Goal: Task Accomplishment & Management: Manage account settings

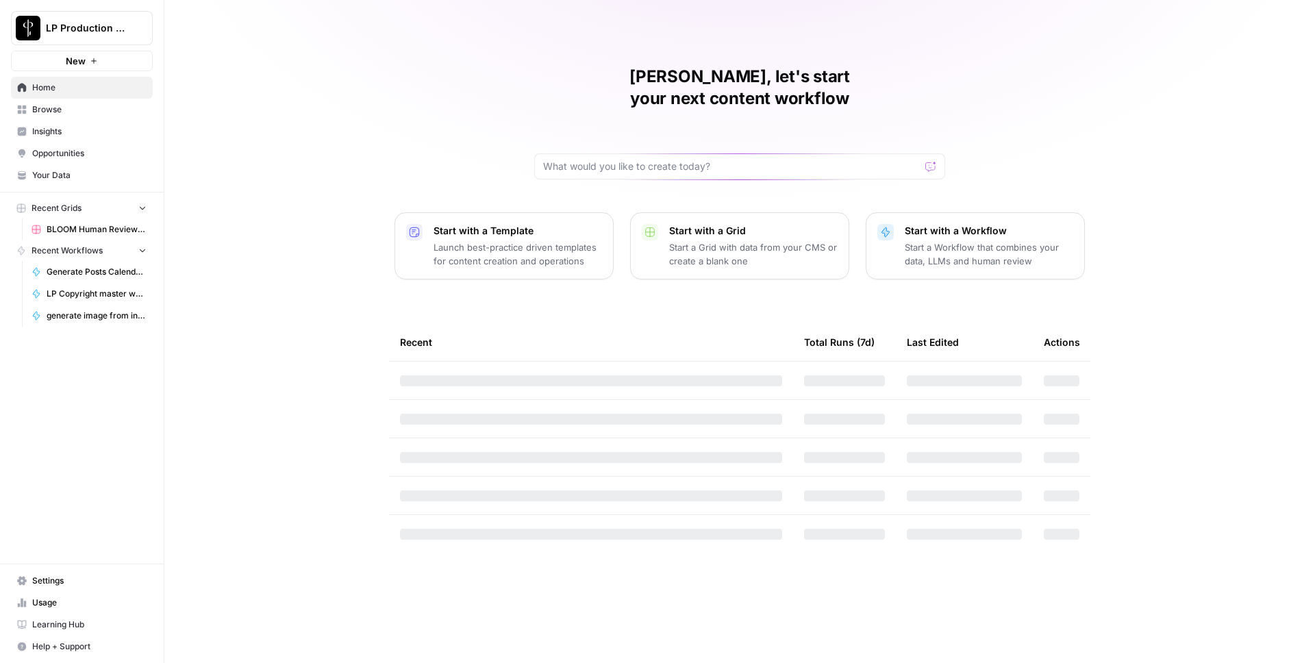
click at [68, 30] on span "LP Production Workloads" at bounding box center [87, 28] width 83 height 14
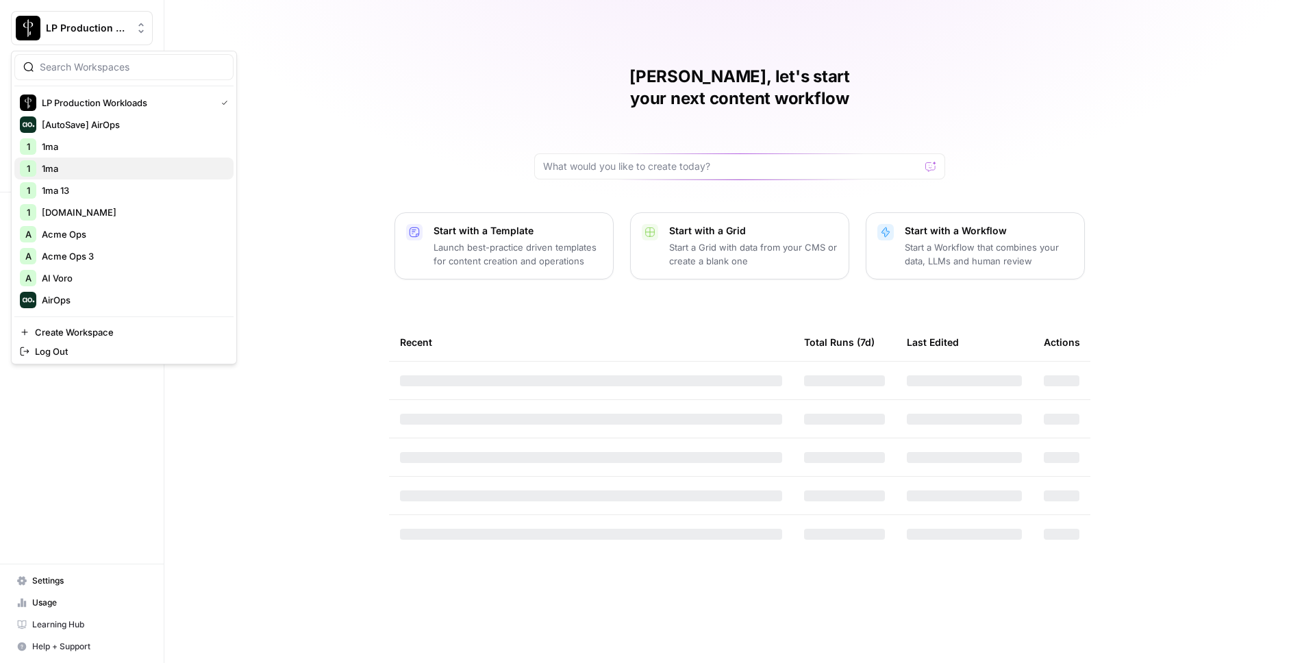
click at [85, 174] on span "1ma" at bounding box center [132, 169] width 181 height 14
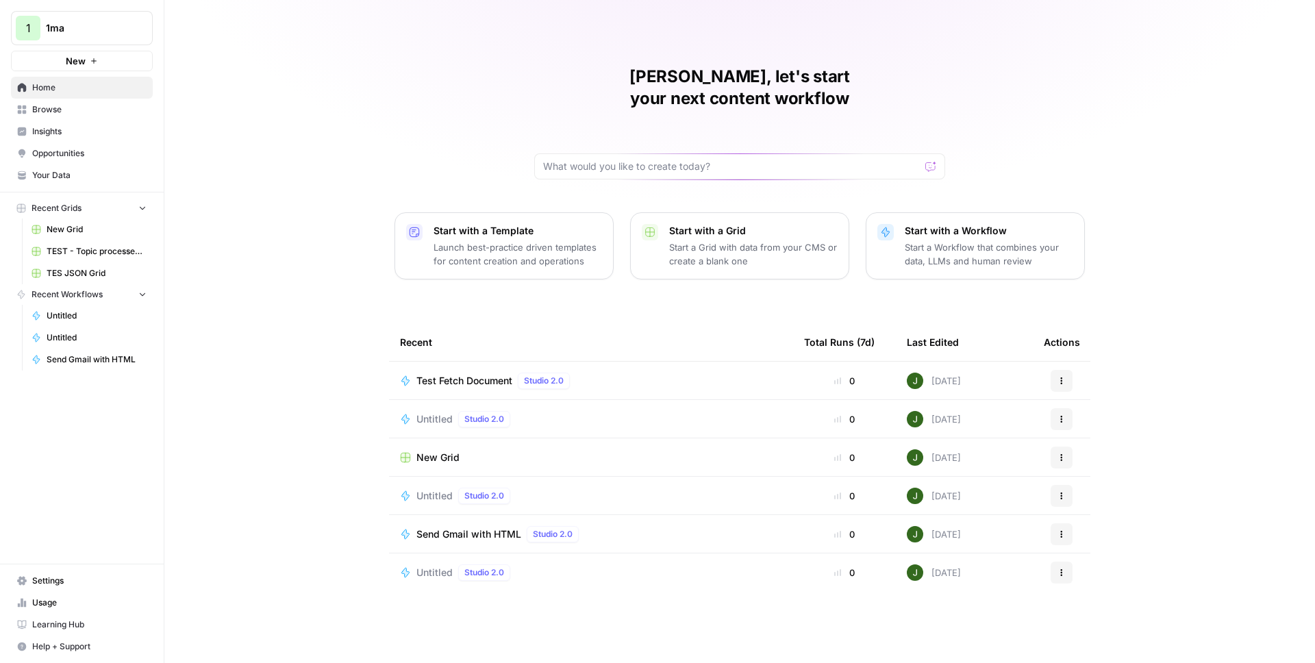
click at [483, 374] on span "Test Fetch Document" at bounding box center [465, 381] width 96 height 14
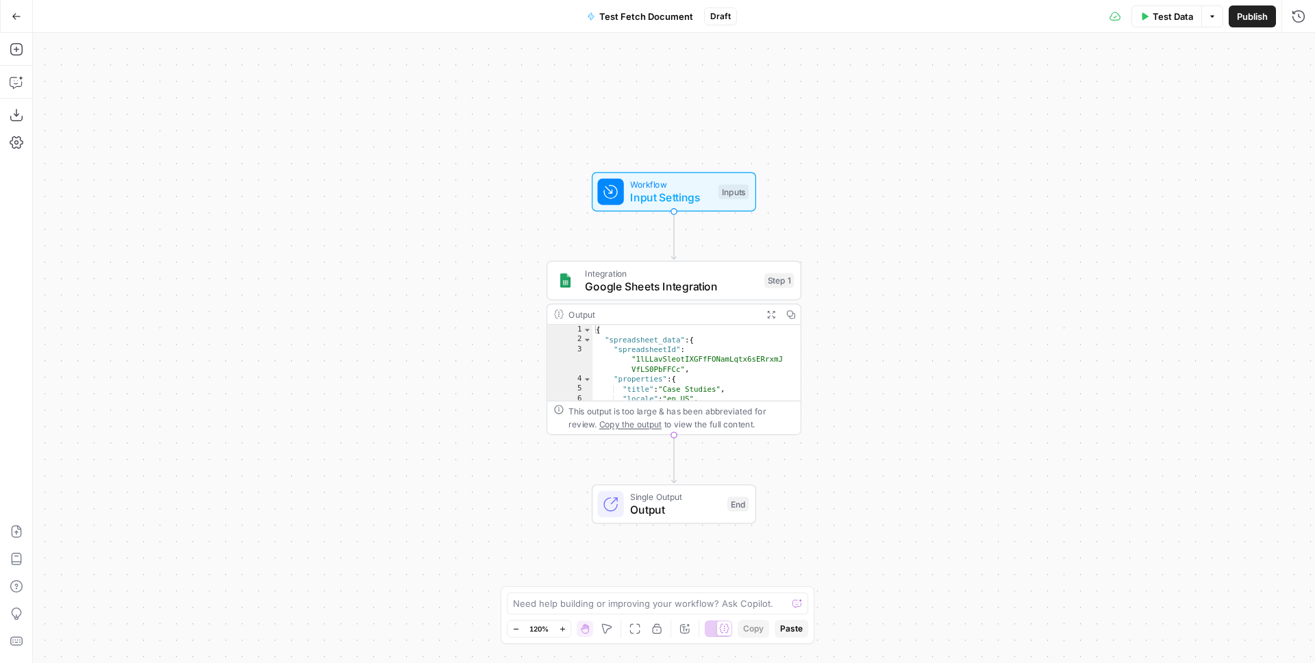
click at [417, 237] on div "Workflow Input Settings Inputs Integration Google Sheets Integration Step 1 Out…" at bounding box center [674, 348] width 1282 height 630
click at [8, 24] on button "Go Back" at bounding box center [16, 16] width 25 height 25
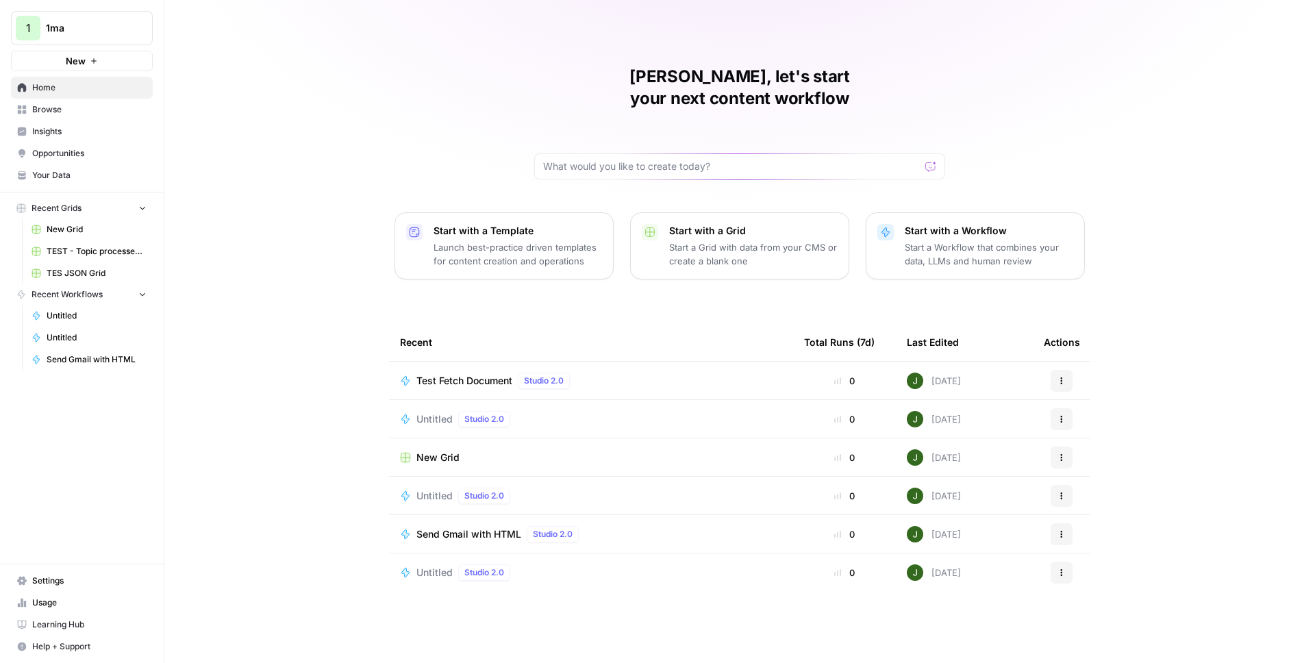
click at [71, 167] on link "Your Data" at bounding box center [82, 175] width 142 height 22
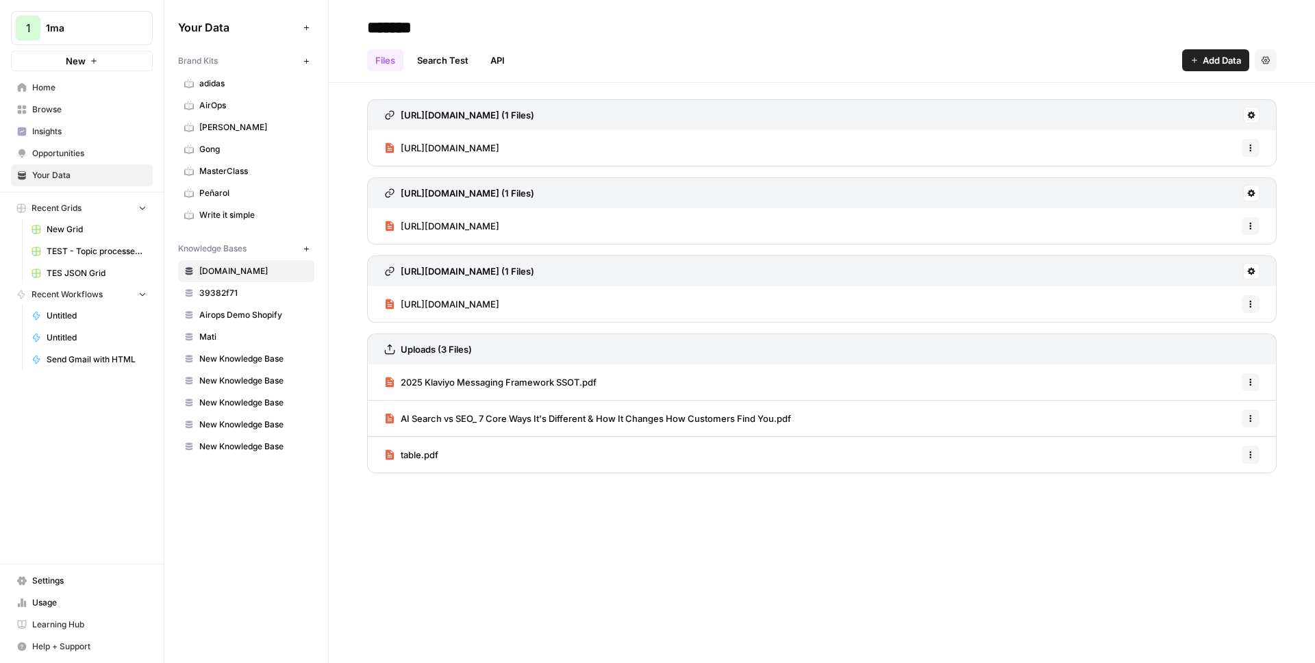
click at [1202, 47] on div "Files Search Test API Add Data Settings" at bounding box center [822, 54] width 910 height 33
click at [1197, 64] on button "Add Data" at bounding box center [1215, 60] width 67 height 22
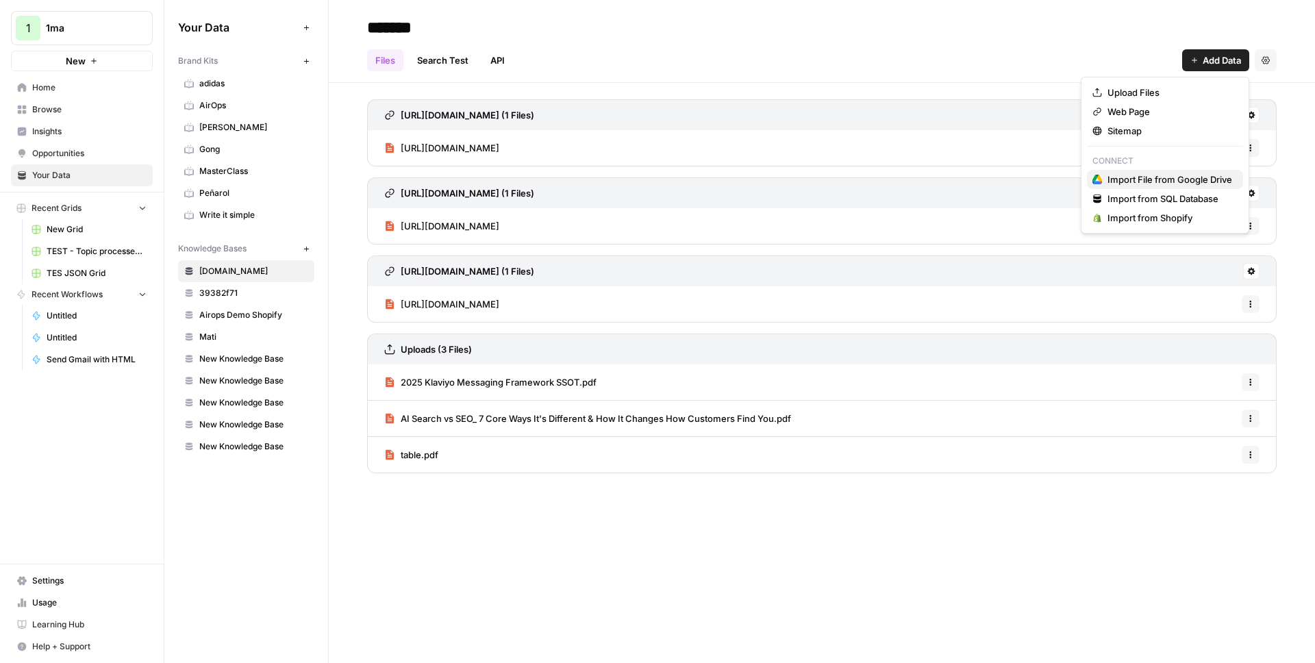
click at [1133, 180] on span "Import File from Google Drive" at bounding box center [1170, 180] width 125 height 14
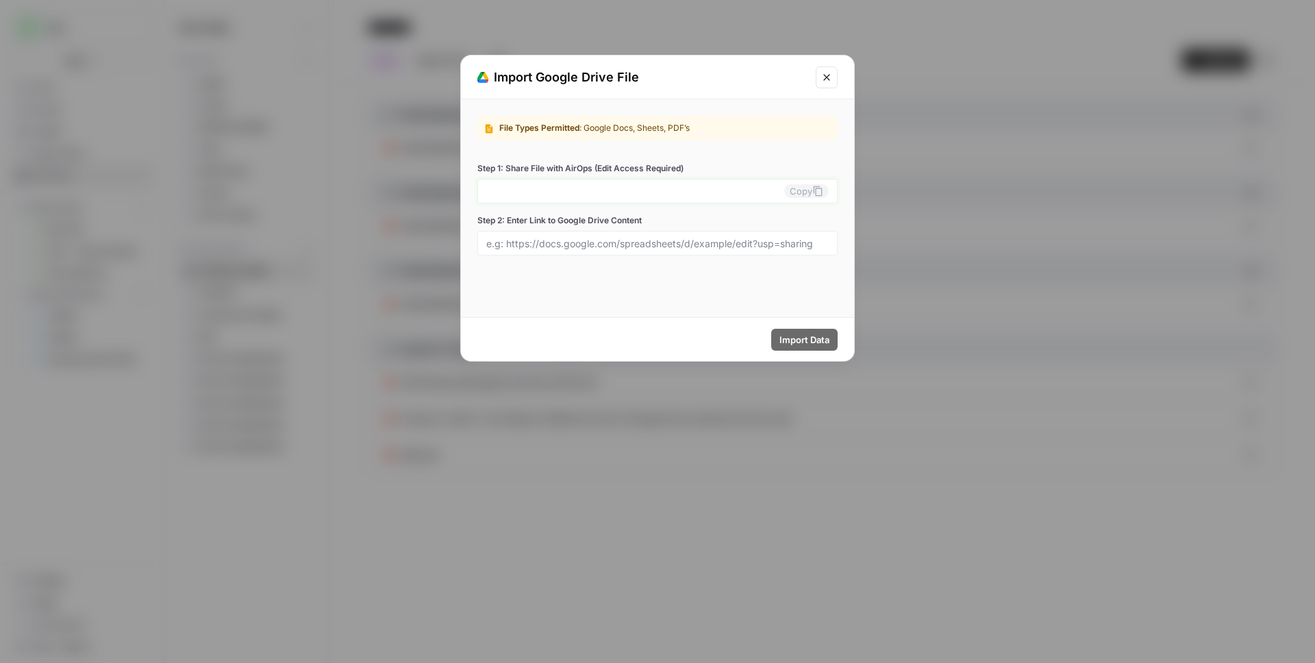
click at [769, 188] on input "Step 1: Share File with AirOps (Edit Access Required)" at bounding box center [635, 191] width 298 height 12
click at [814, 85] on div "Import Google Drive File" at bounding box center [657, 77] width 393 height 44
click at [819, 83] on button "Close modal" at bounding box center [827, 77] width 22 height 22
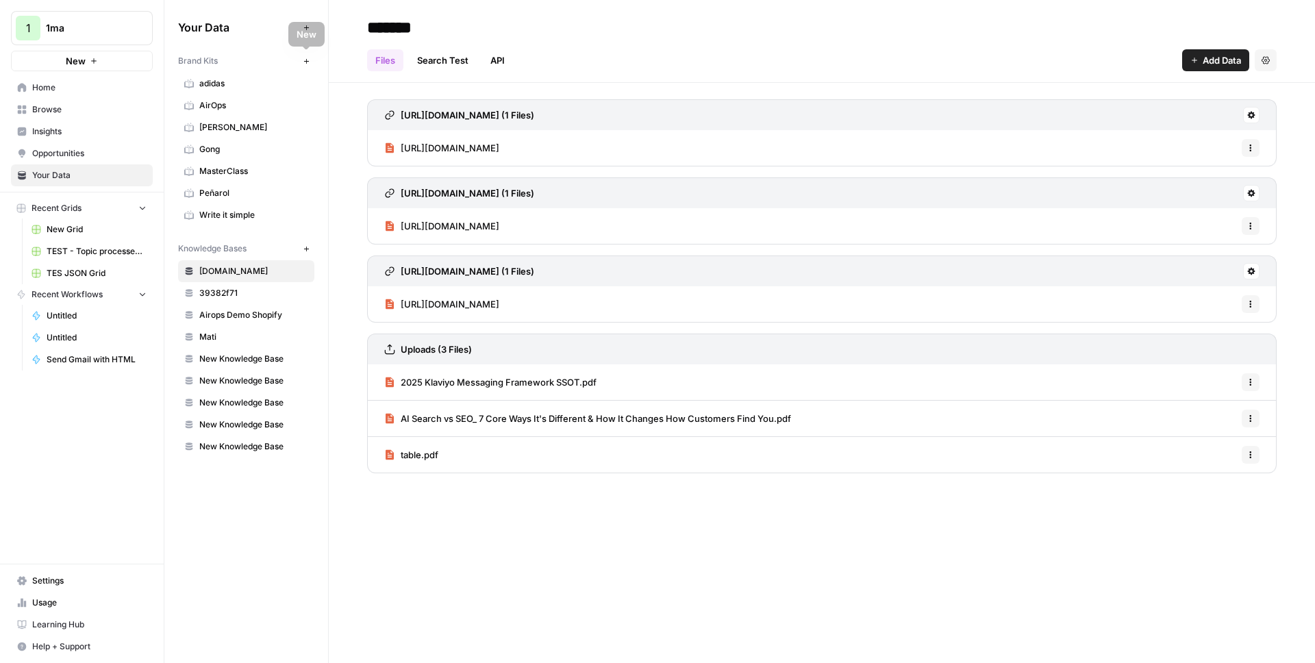
click at [38, 30] on div "1" at bounding box center [28, 28] width 25 height 25
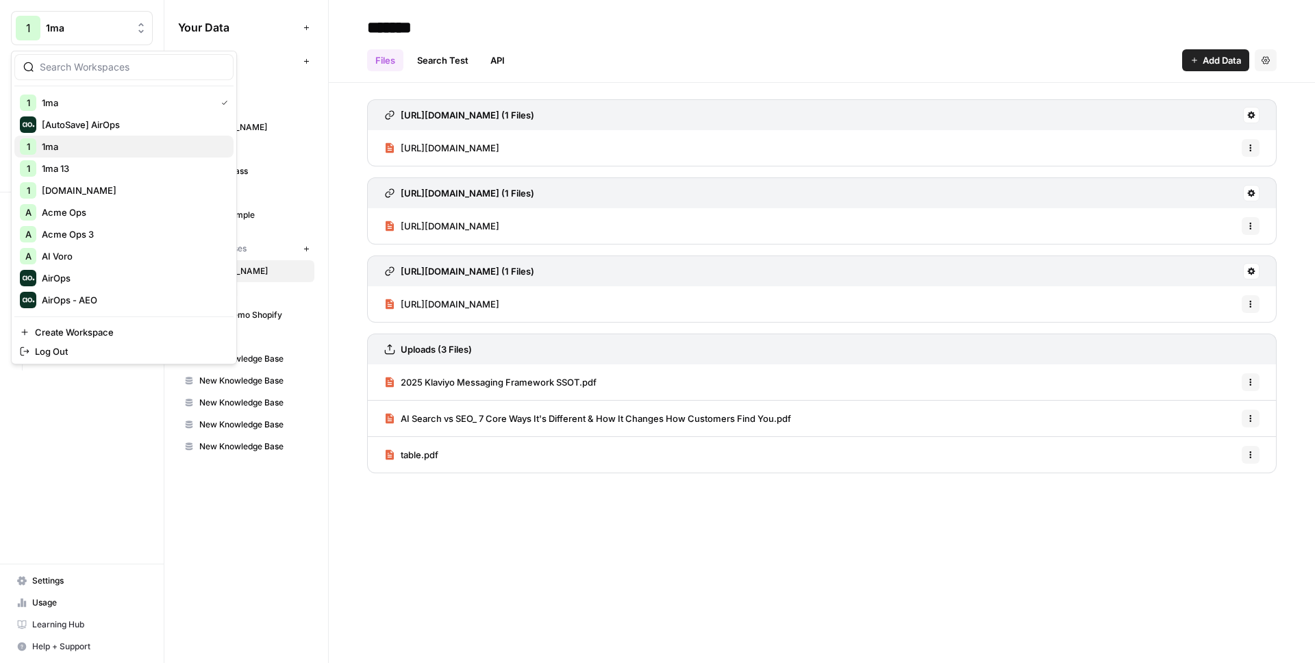
click at [92, 138] on div "1 1ma" at bounding box center [124, 146] width 208 height 16
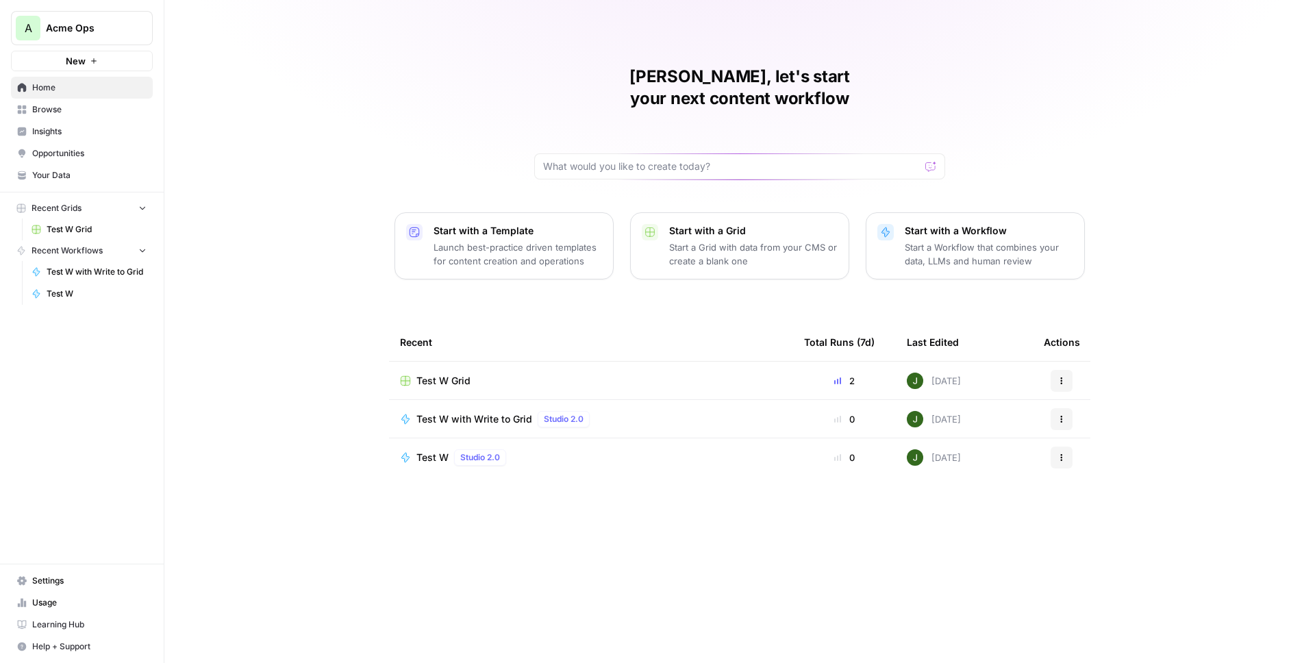
click at [51, 171] on span "Your Data" at bounding box center [89, 175] width 114 height 12
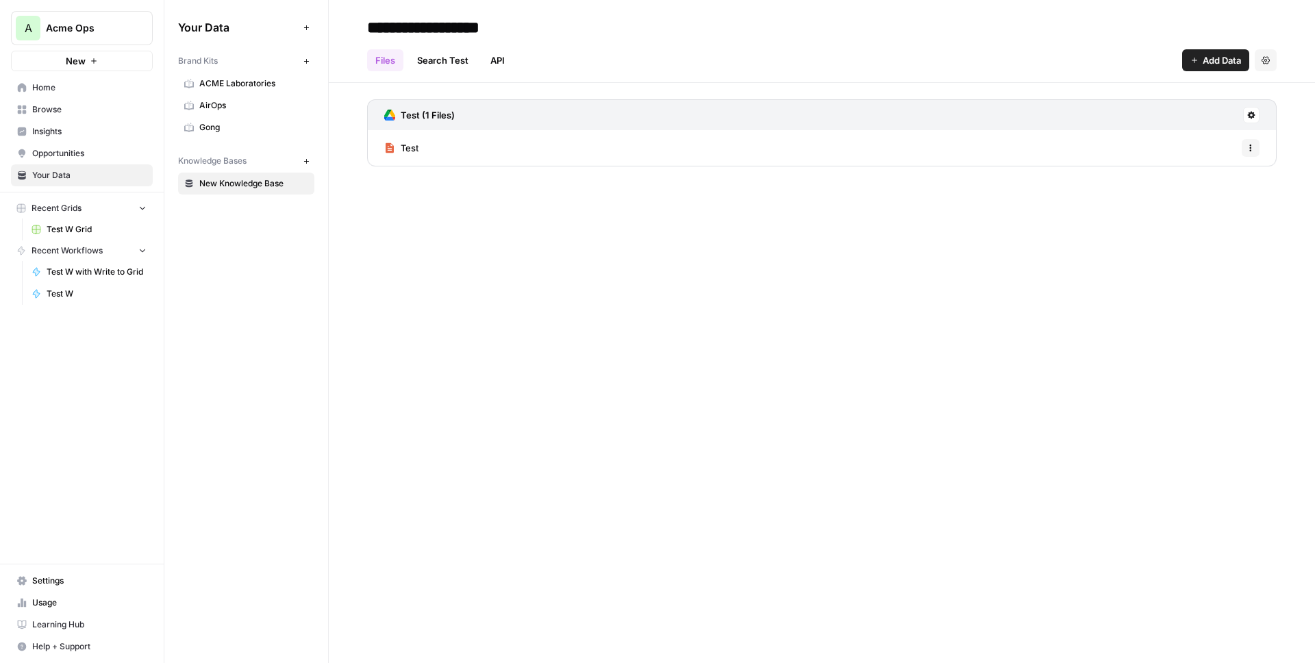
click at [1232, 62] on span "Add Data" at bounding box center [1222, 60] width 38 height 14
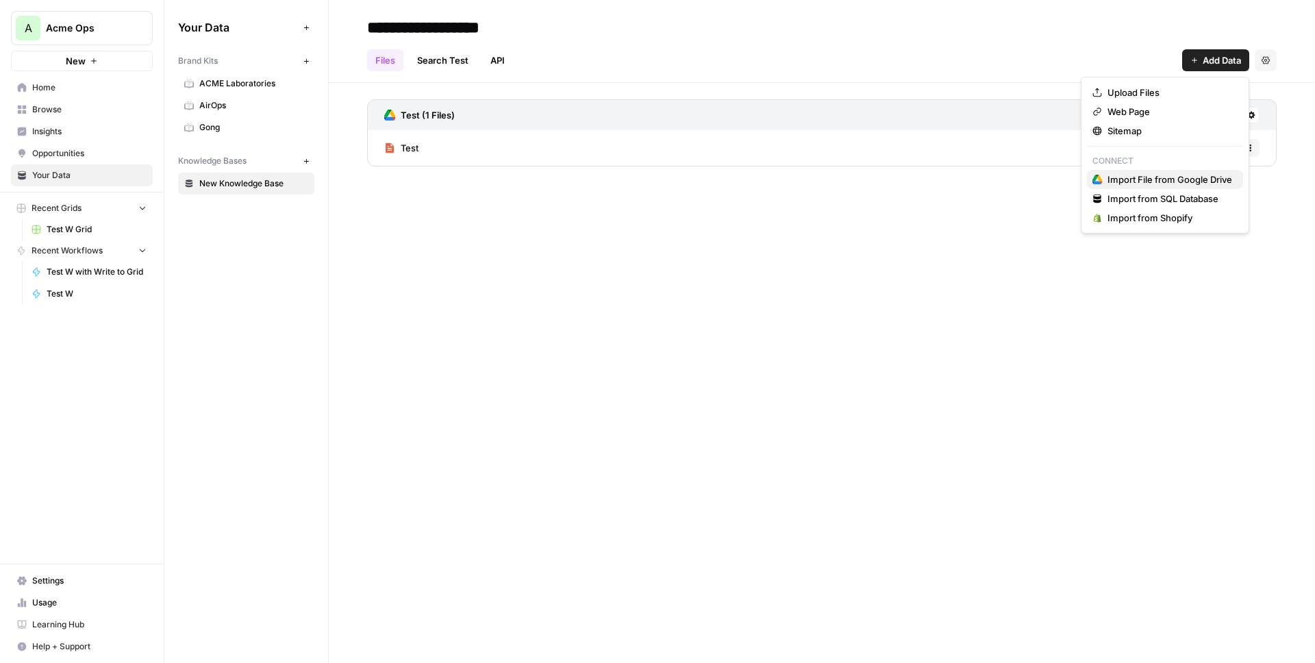
click at [1131, 177] on span "Import File from Google Drive" at bounding box center [1170, 180] width 125 height 14
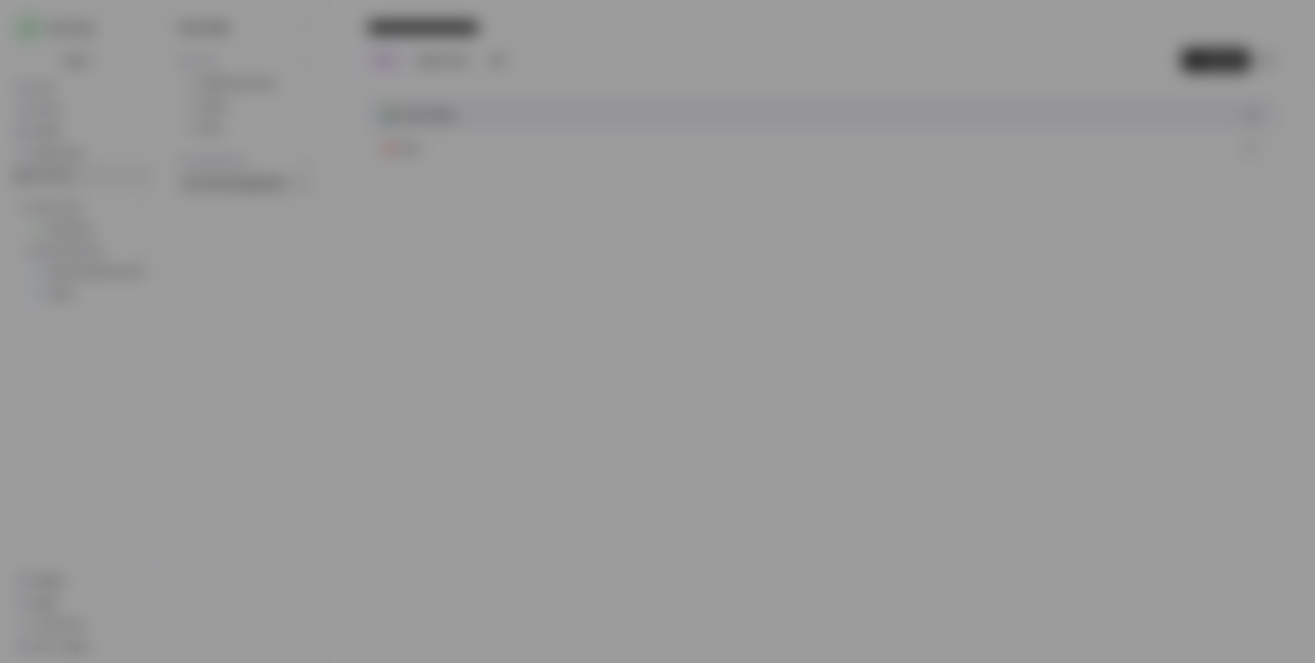
type input "acme-ops-0-5n826owt-g@airops.iam.gserviceaccount.com"
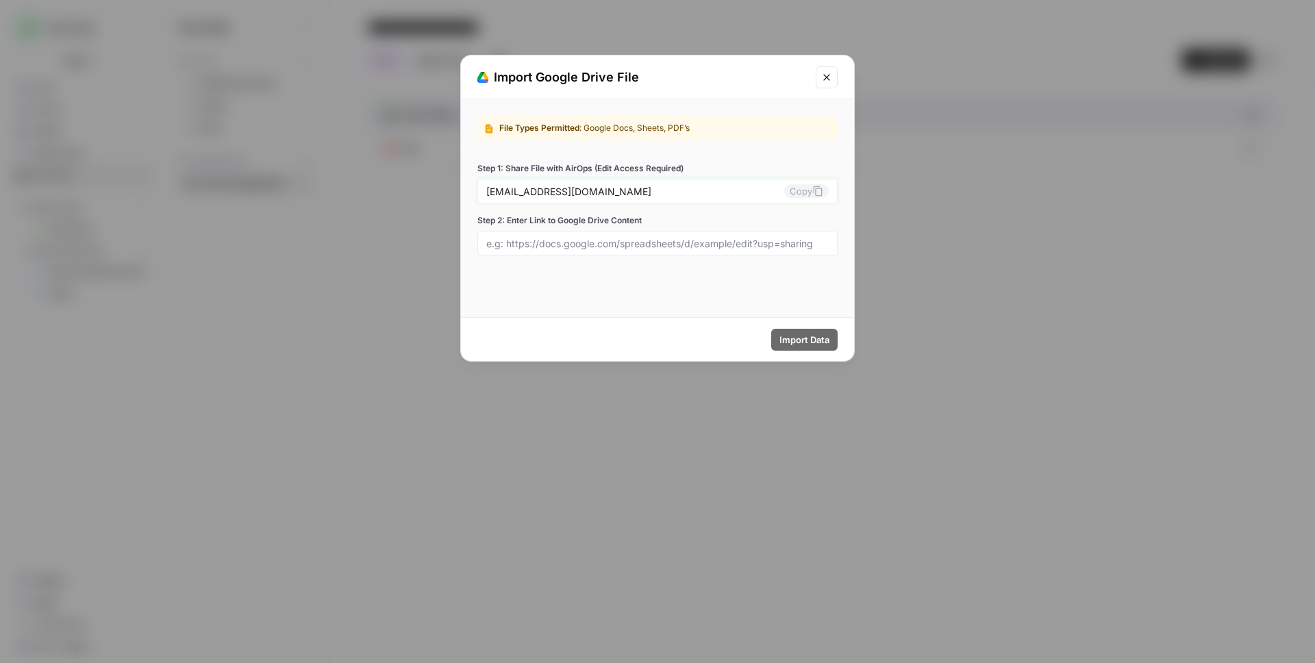
click at [818, 191] on icon at bounding box center [817, 191] width 11 height 11
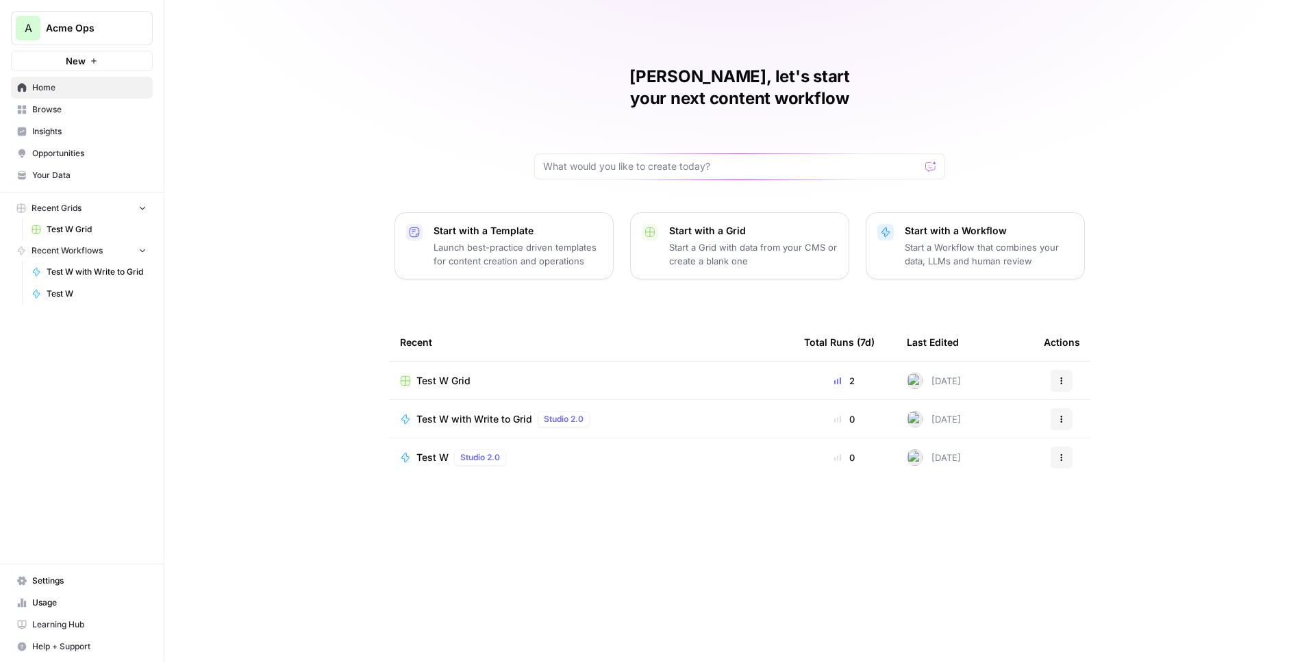
click at [53, 579] on span "Settings" at bounding box center [89, 581] width 114 height 12
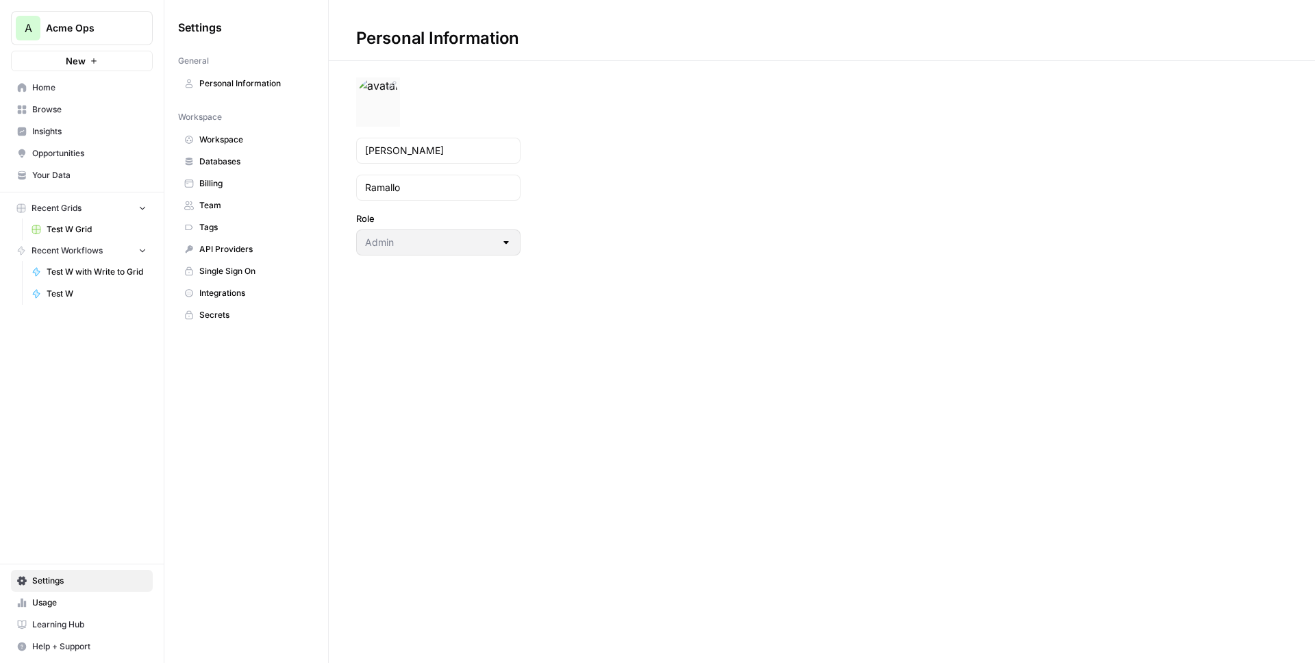
click at [387, 92] on img at bounding box center [377, 99] width 43 height 44
click at [397, 92] on img at bounding box center [378, 99] width 44 height 44
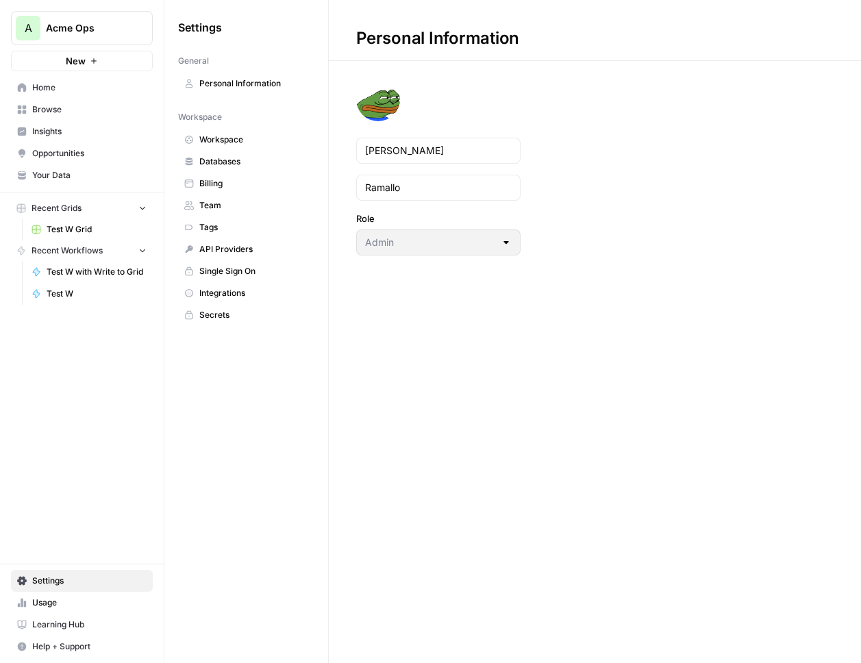
click at [598, 90] on div "Personal Information Juan Manuel Ramallo Role Admin" at bounding box center [595, 128] width 532 height 256
click at [392, 88] on icon at bounding box center [391, 85] width 11 height 11
click at [605, 116] on div "Personal Information Juan Manuel Ramallo Role Admin" at bounding box center [595, 128] width 532 height 256
click at [95, 34] on span "Acme Ops" at bounding box center [87, 28] width 83 height 14
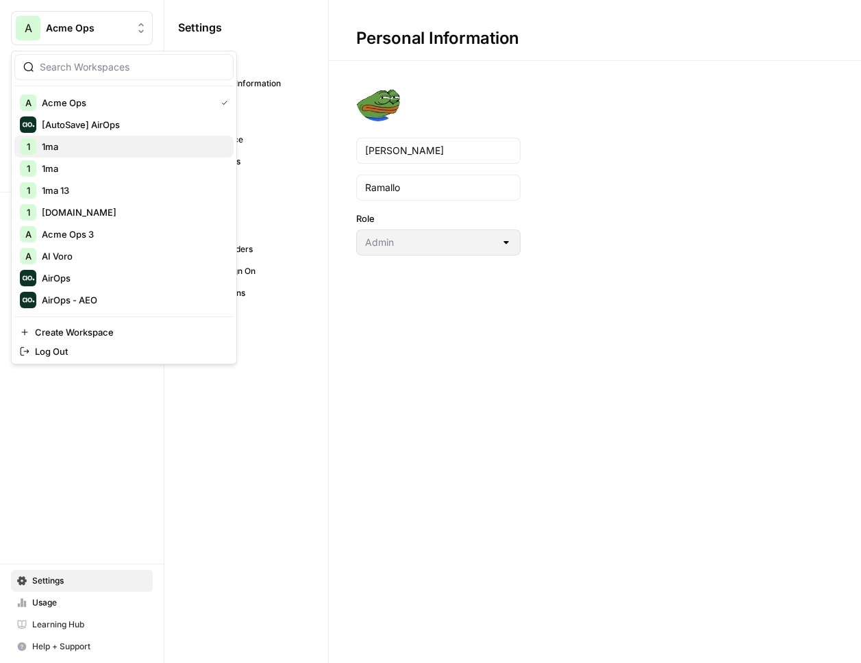
click at [86, 147] on span "1ma" at bounding box center [132, 147] width 181 height 14
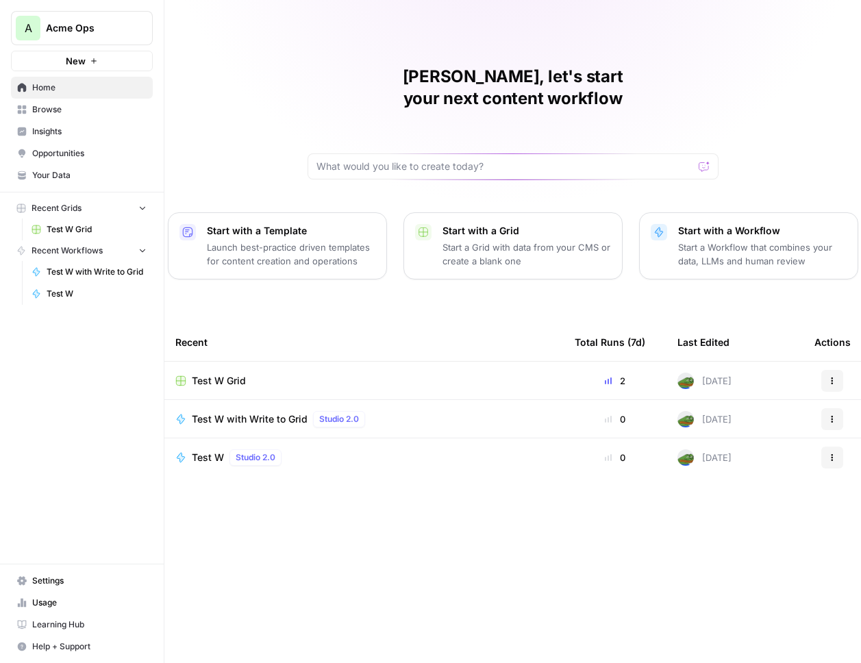
click at [48, 571] on link "Settings" at bounding box center [82, 581] width 142 height 22
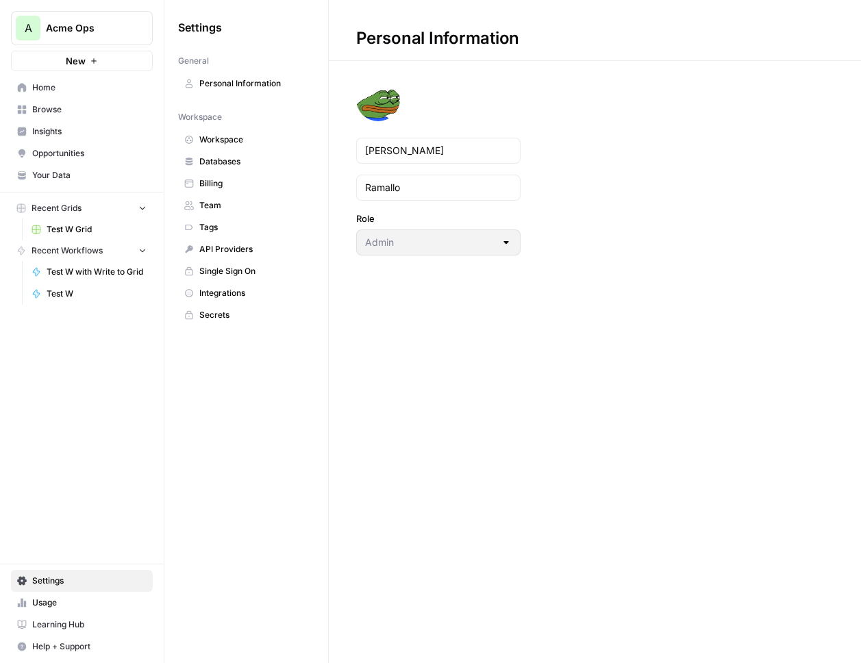
click at [577, 105] on div "Personal Information [PERSON_NAME] Role Admin" at bounding box center [595, 128] width 532 height 256
